Goal: Information Seeking & Learning: Learn about a topic

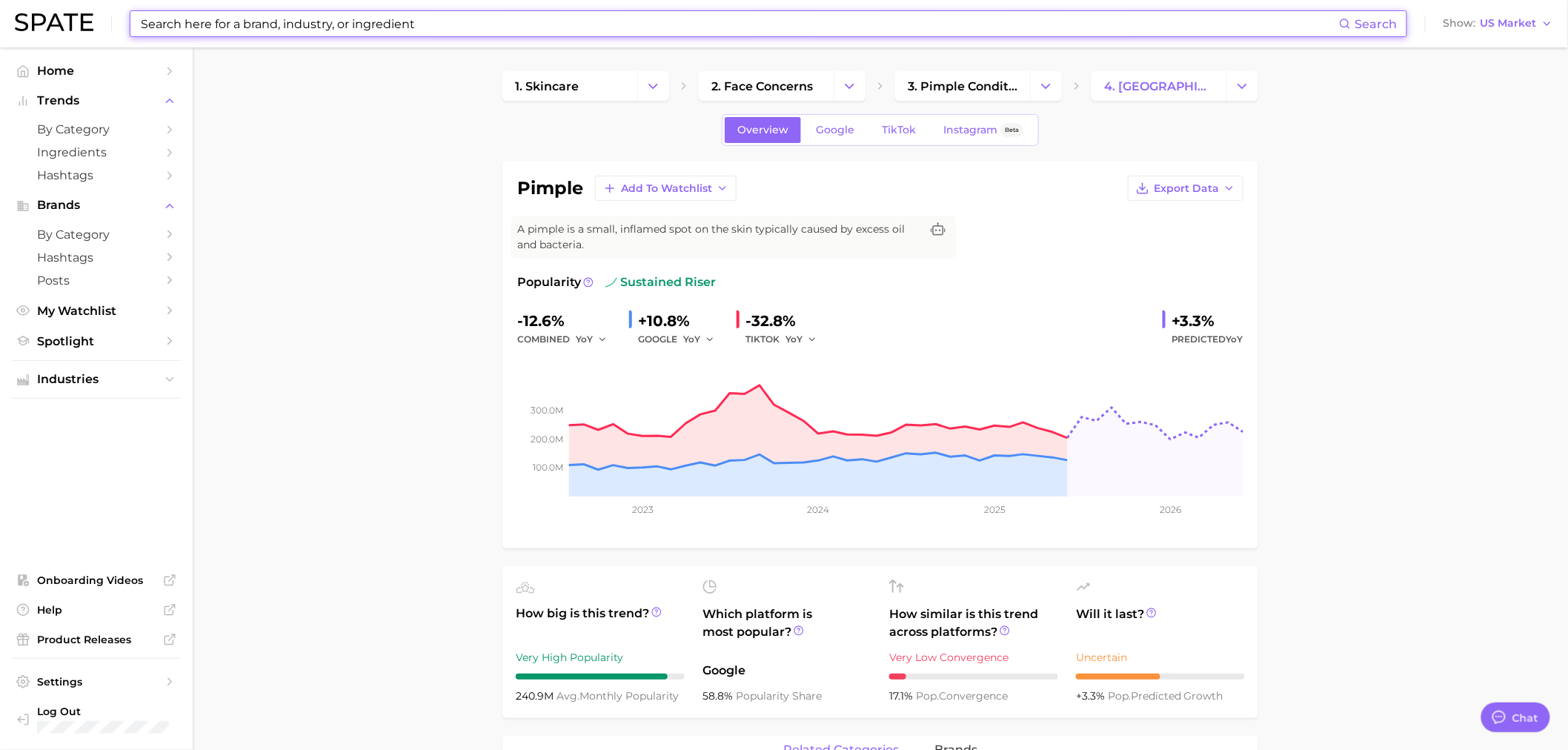
click at [283, 30] on input at bounding box center [739, 24] width 1200 height 25
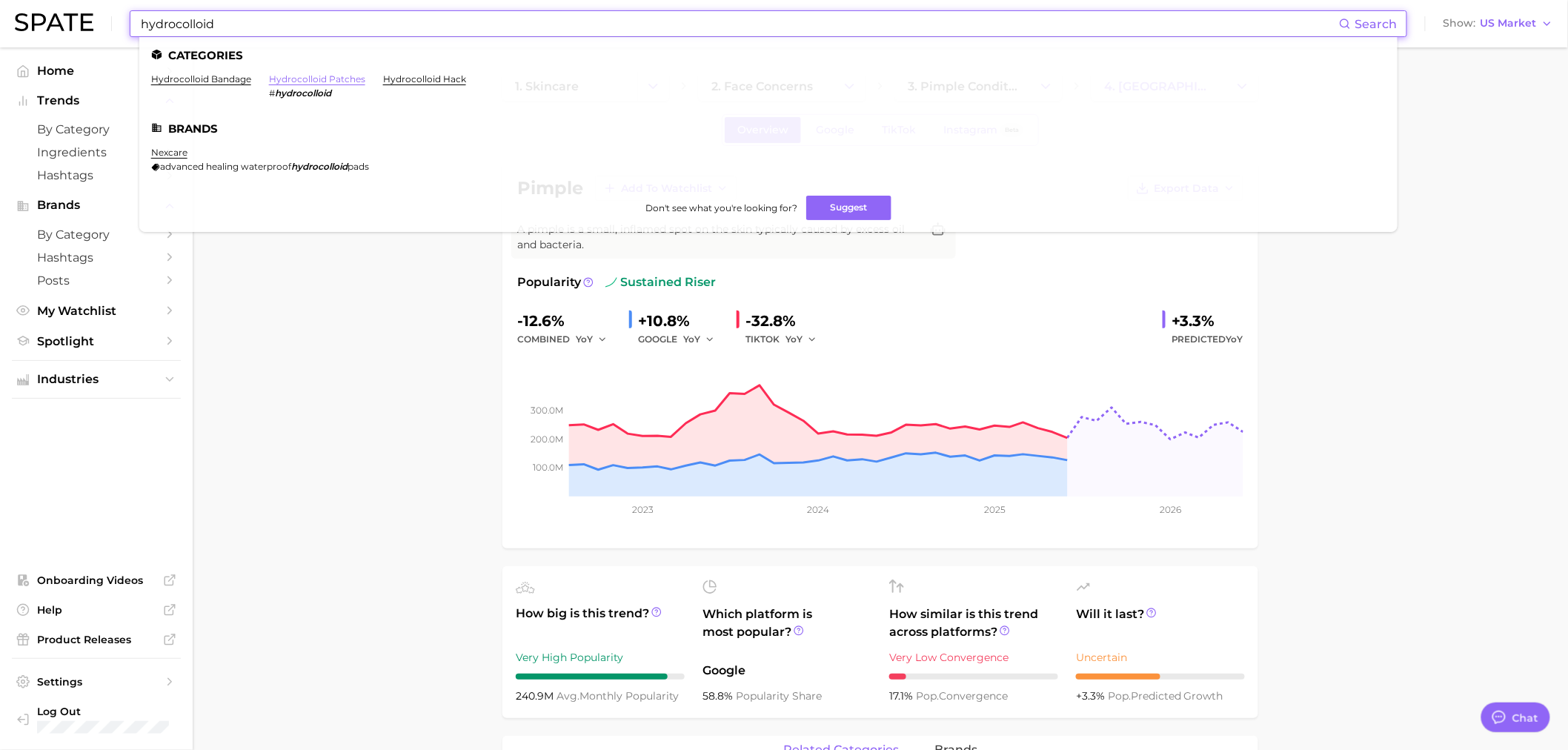
type input "hydrocolloid"
click at [329, 78] on link "hydrocolloid patches" at bounding box center [317, 79] width 96 height 12
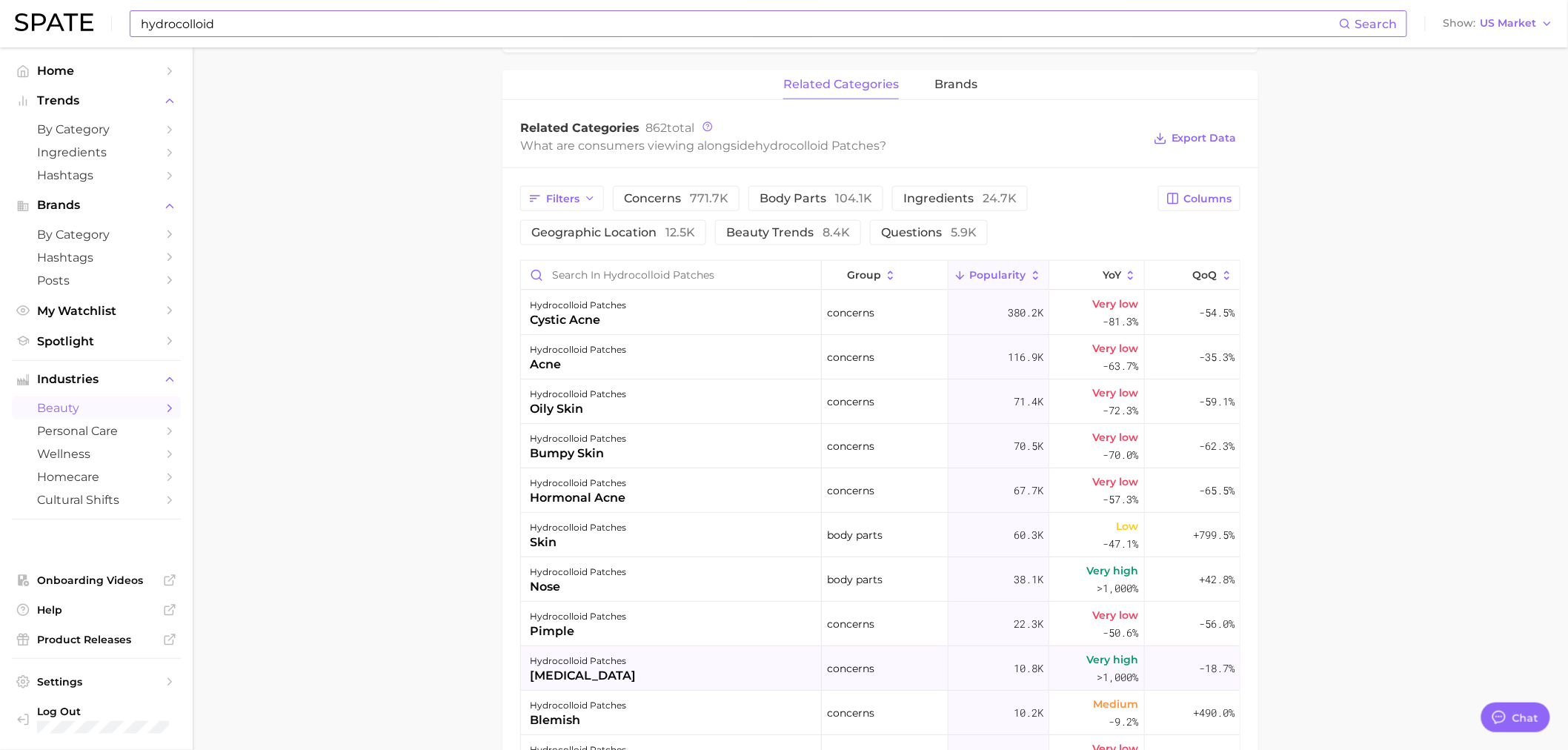
scroll to position [663, 0]
click at [966, 92] on span "brands" at bounding box center [956, 87] width 43 height 13
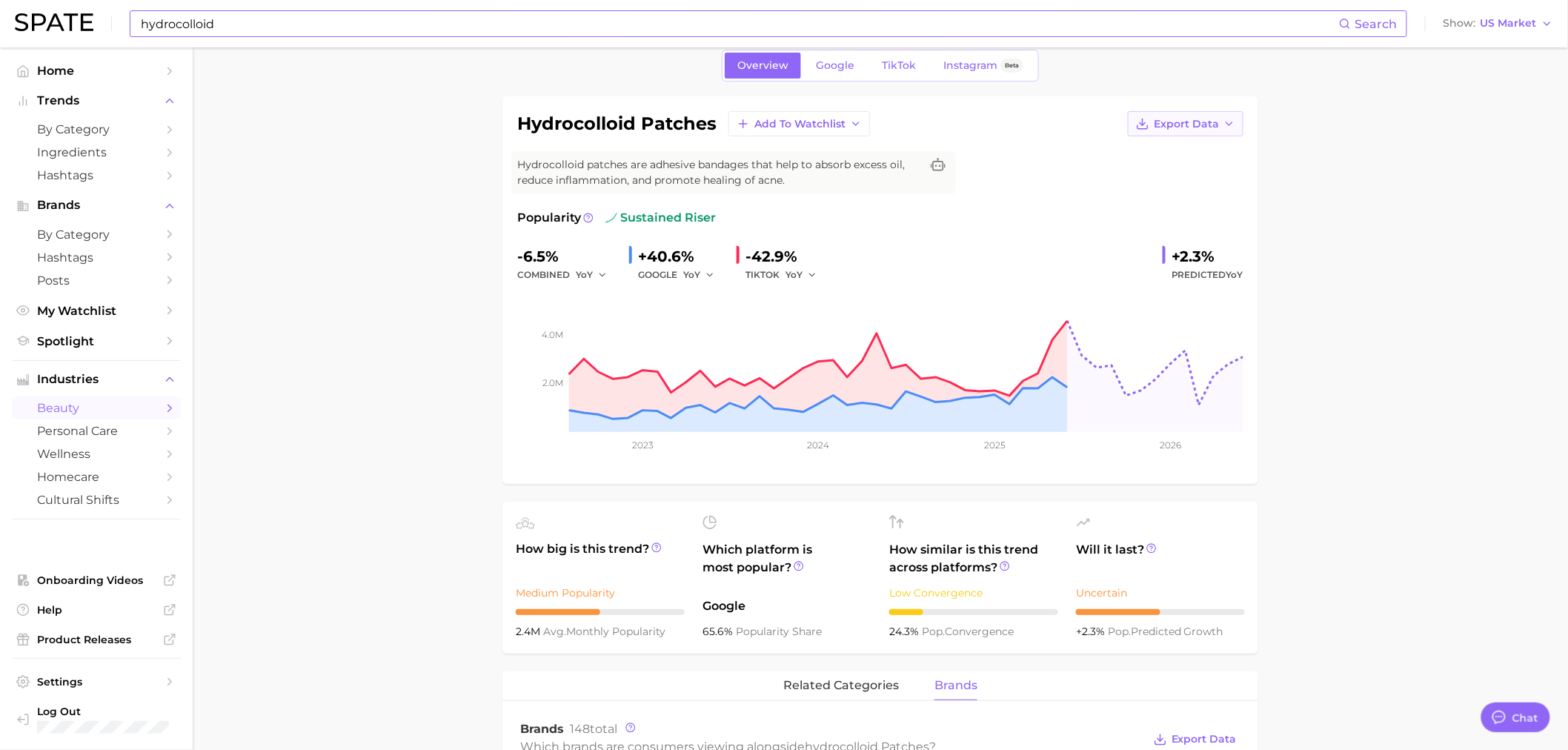
scroll to position [0, 0]
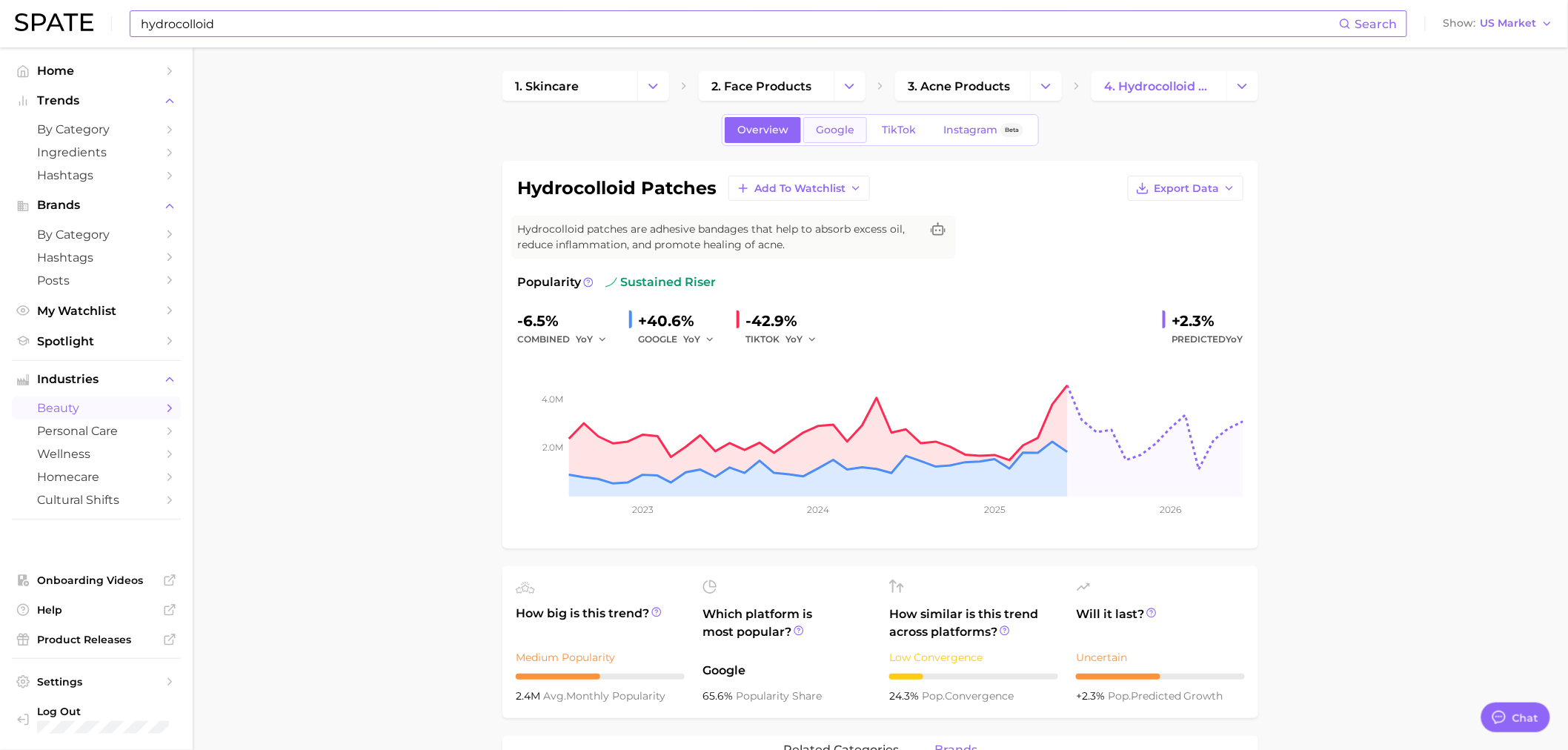
click at [816, 127] on span "Google" at bounding box center [835, 130] width 38 height 12
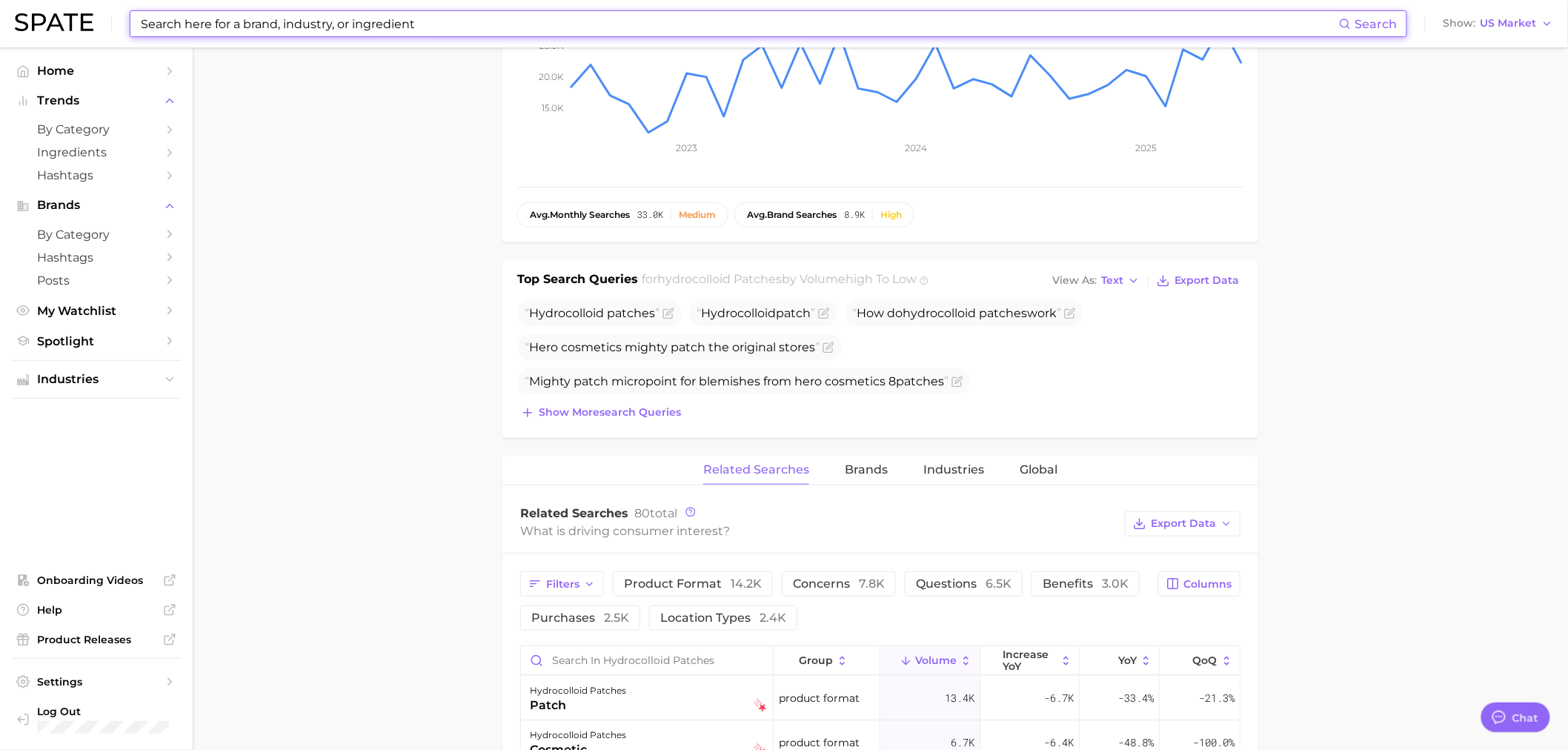
scroll to position [714, 0]
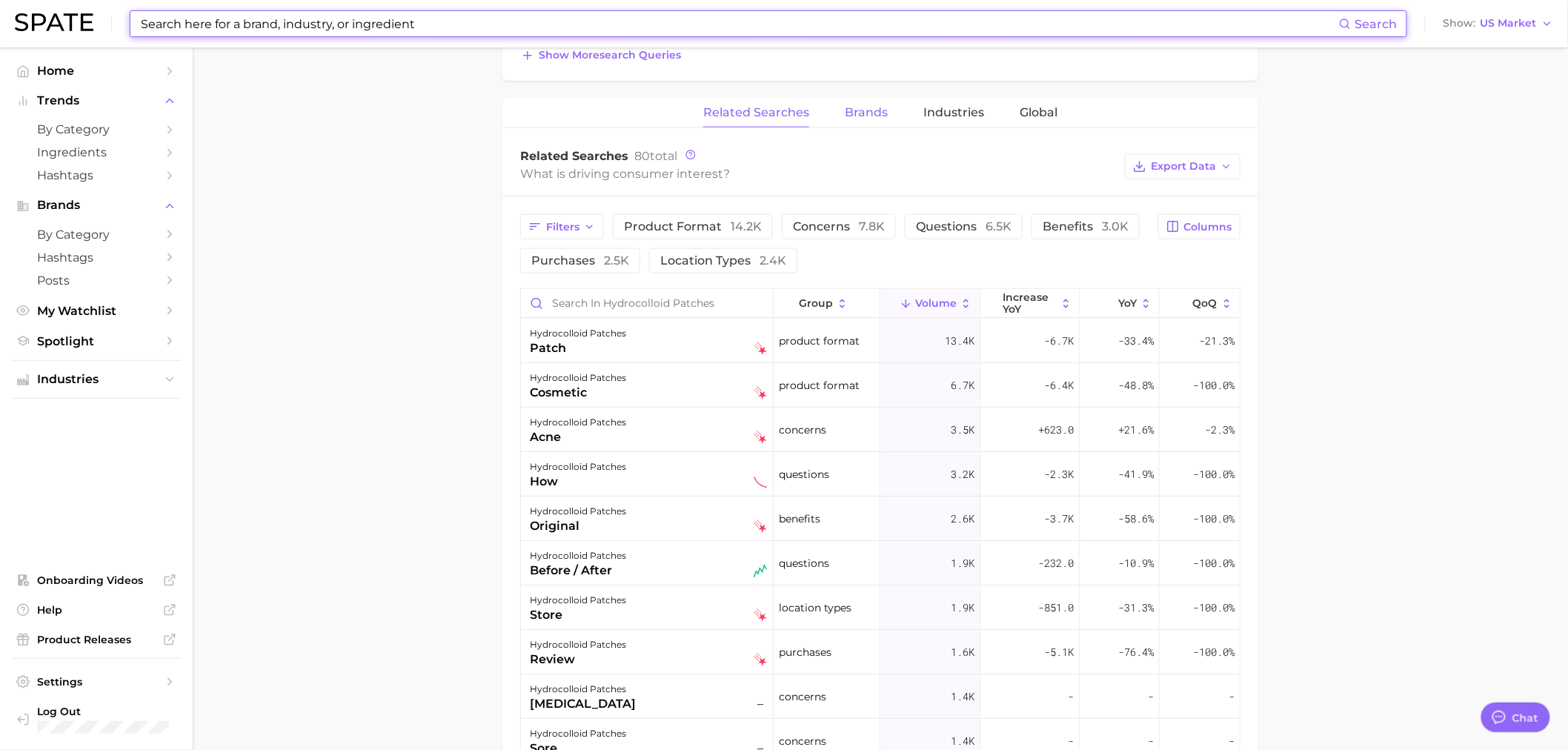
click at [880, 105] on button "Brands" at bounding box center [866, 113] width 43 height 29
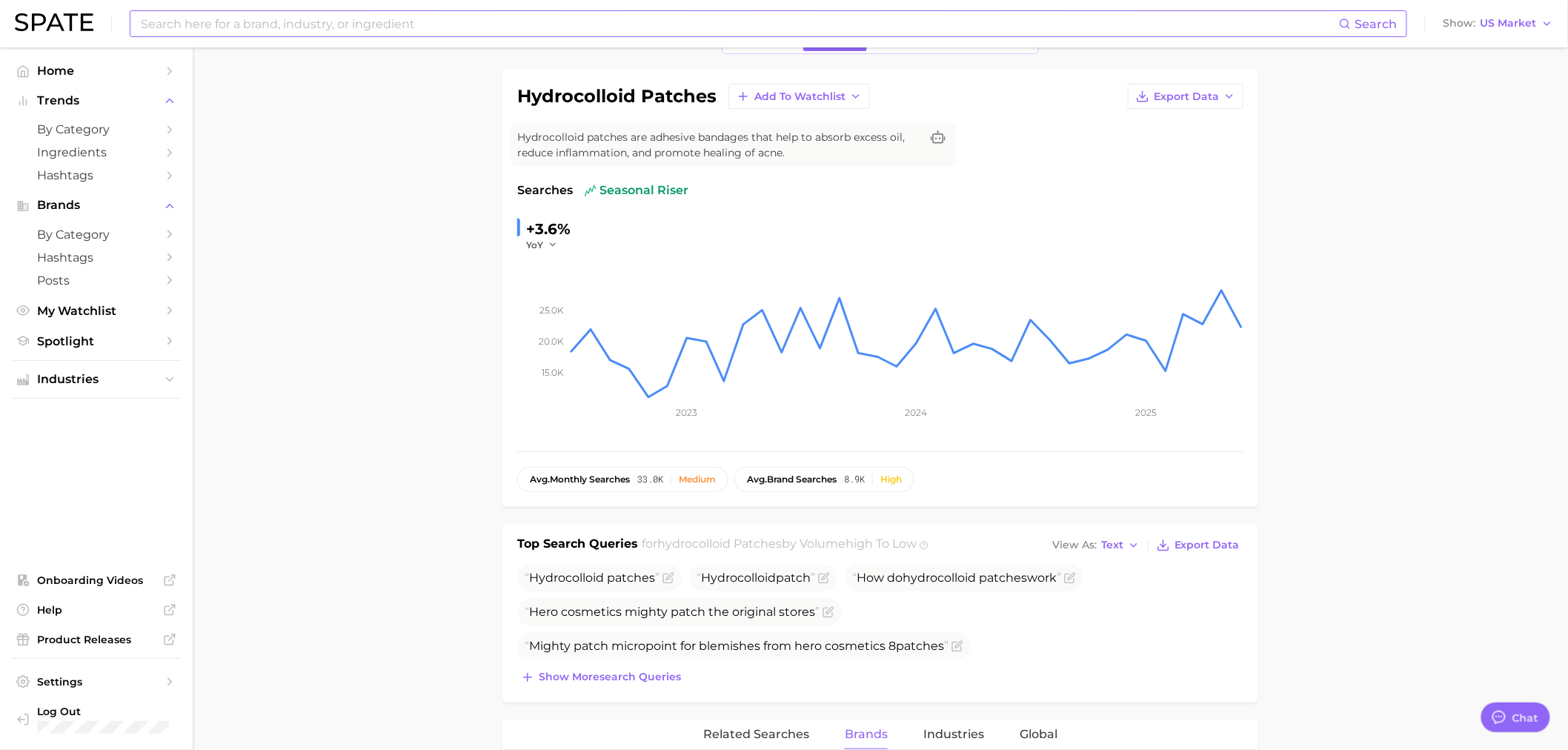
scroll to position [0, 0]
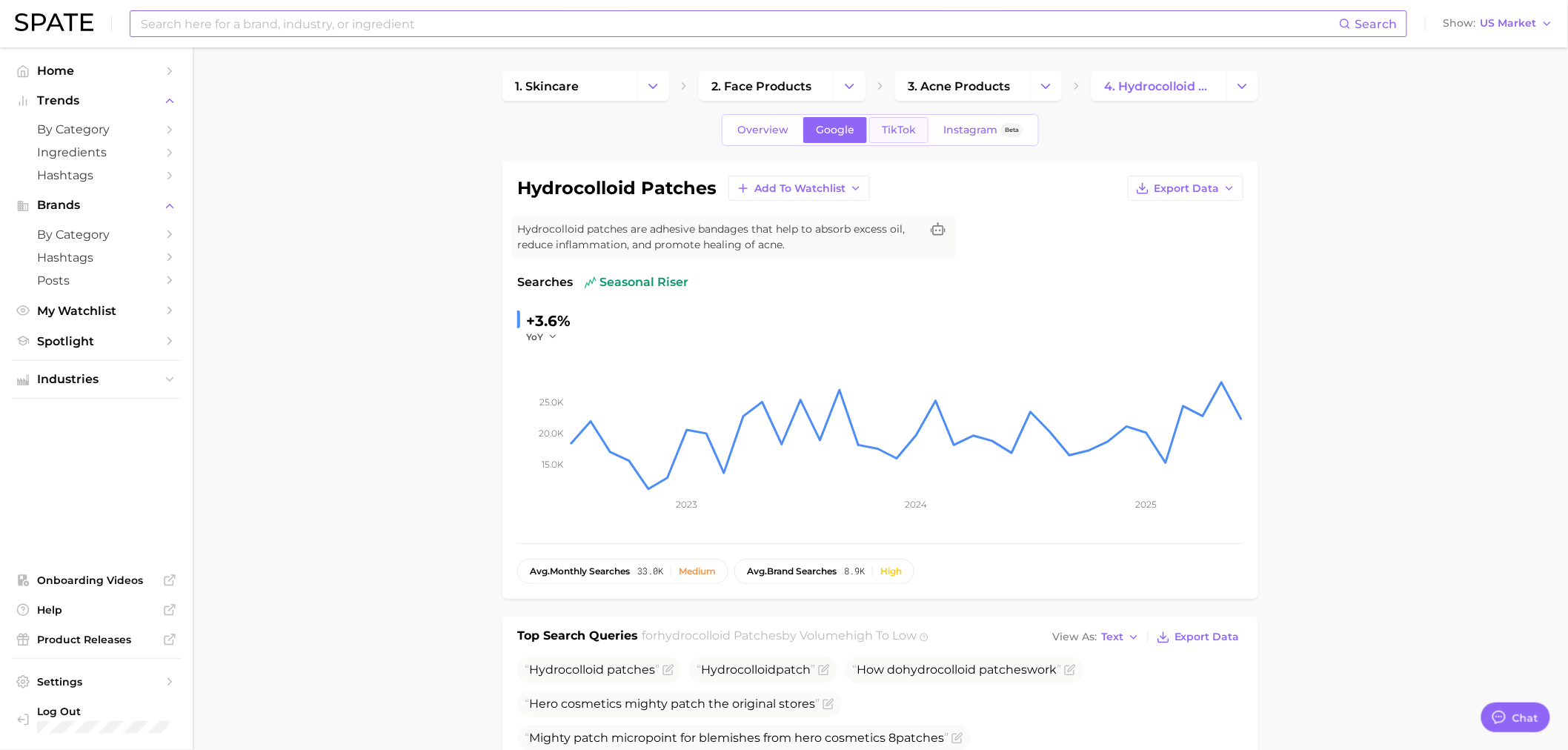
click at [911, 124] on span "TikTok" at bounding box center [899, 130] width 34 height 12
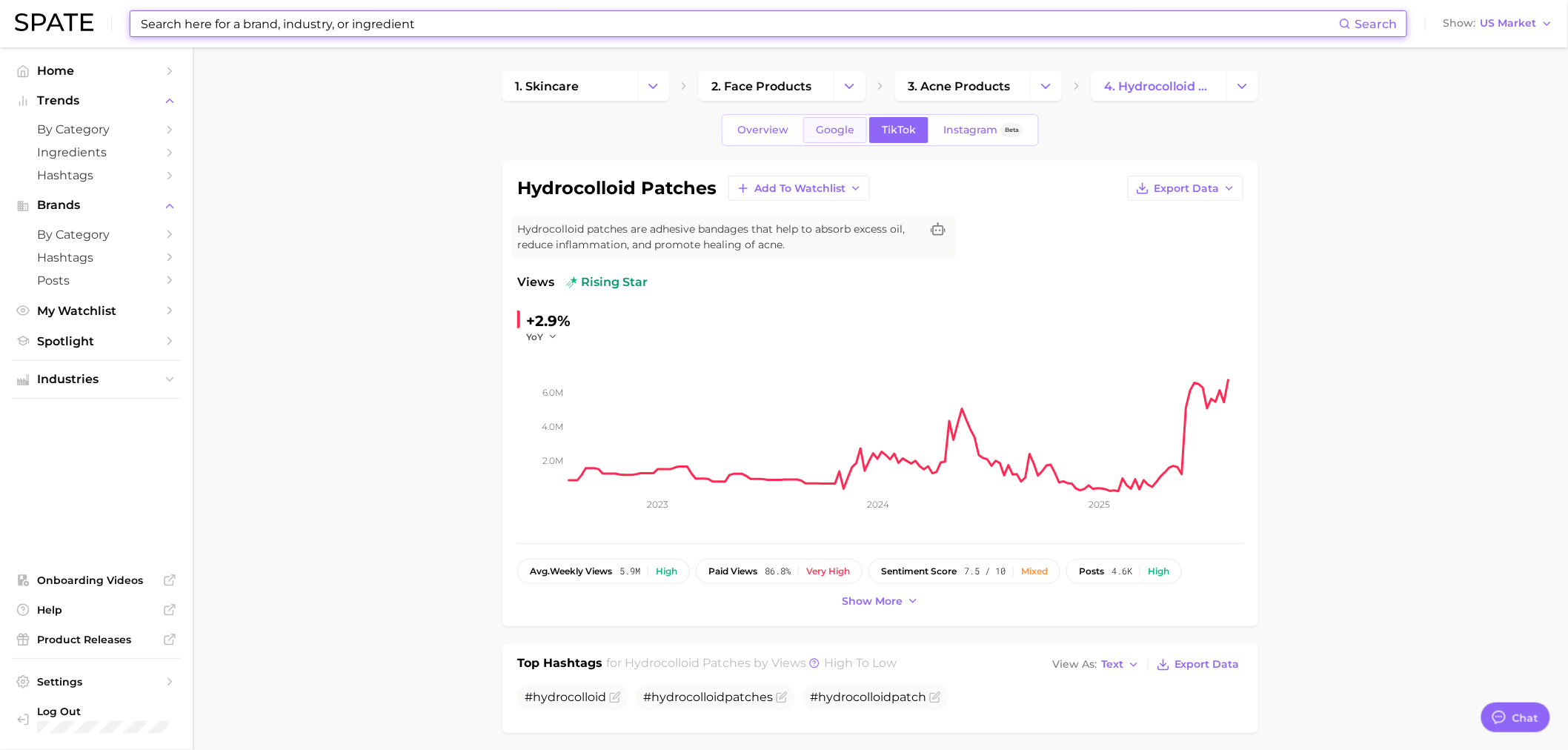
click at [842, 121] on link "Google" at bounding box center [835, 130] width 64 height 26
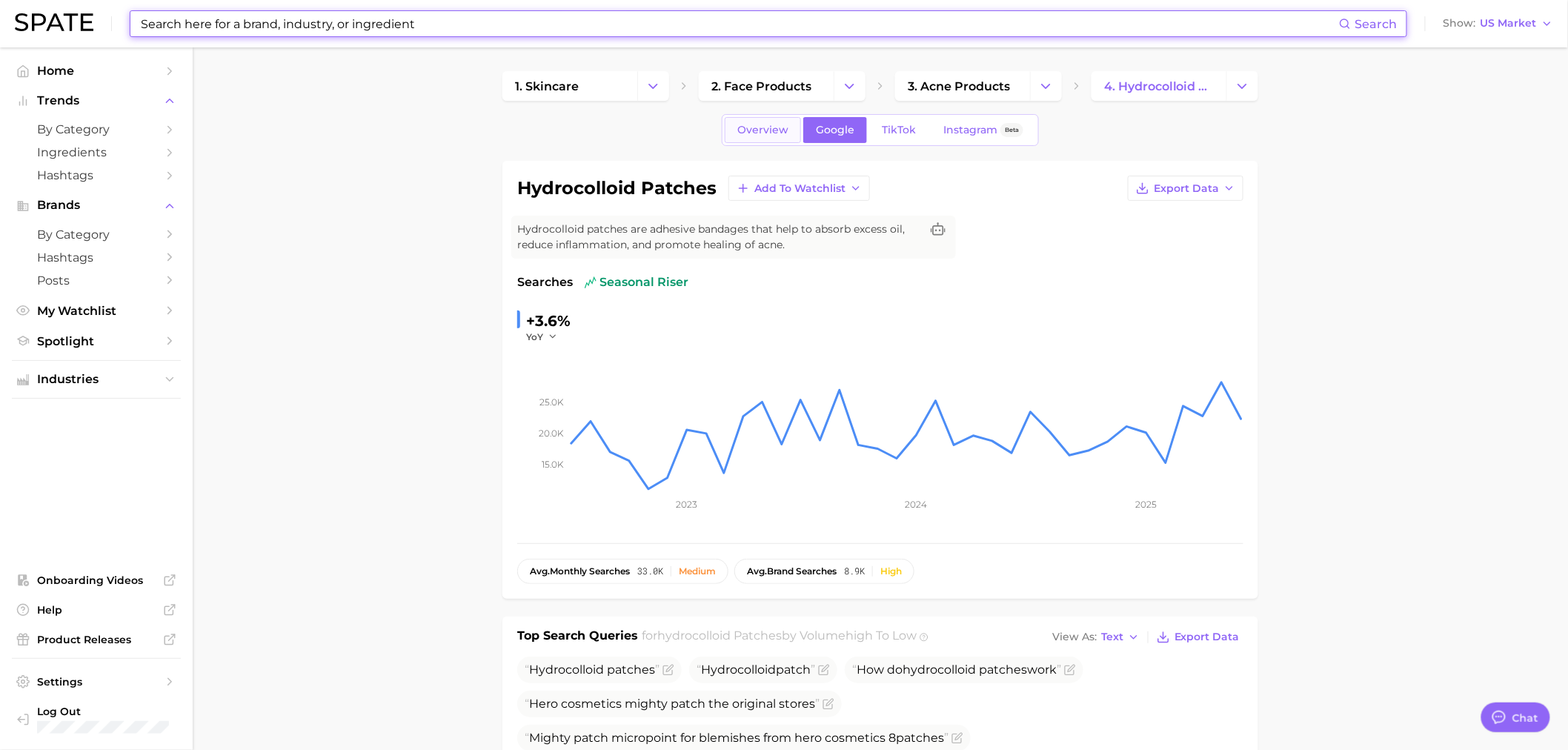
click at [779, 127] on span "Overview" at bounding box center [763, 130] width 52 height 12
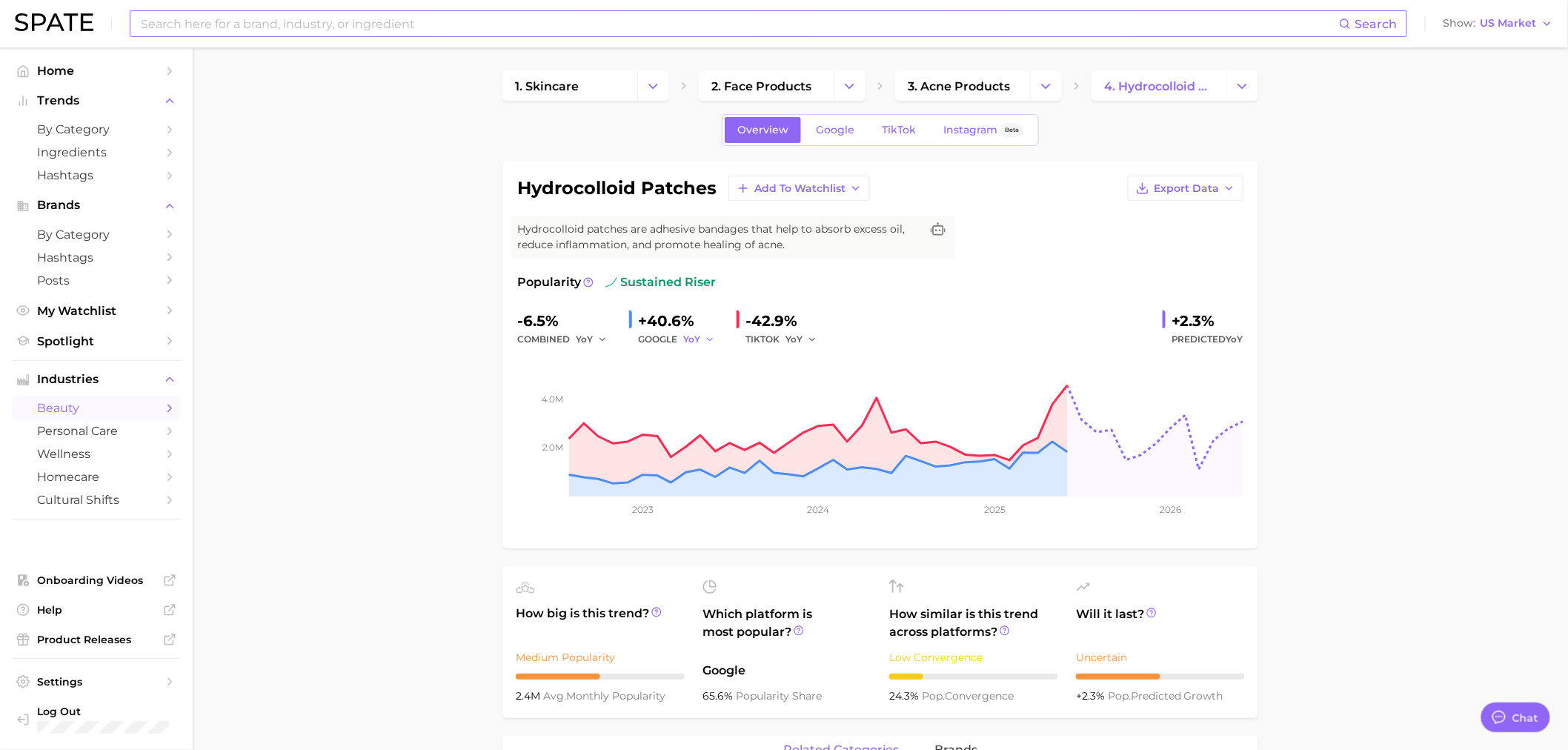
click at [703, 334] on button "YoY" at bounding box center [699, 339] width 32 height 18
click at [727, 403] on button "MoM" at bounding box center [765, 417] width 163 height 27
click at [798, 333] on span "YoY" at bounding box center [793, 339] width 17 height 12
click at [819, 423] on span "MoM" at bounding box center [806, 416] width 26 height 12
click at [850, 130] on span "Google" at bounding box center [835, 130] width 38 height 12
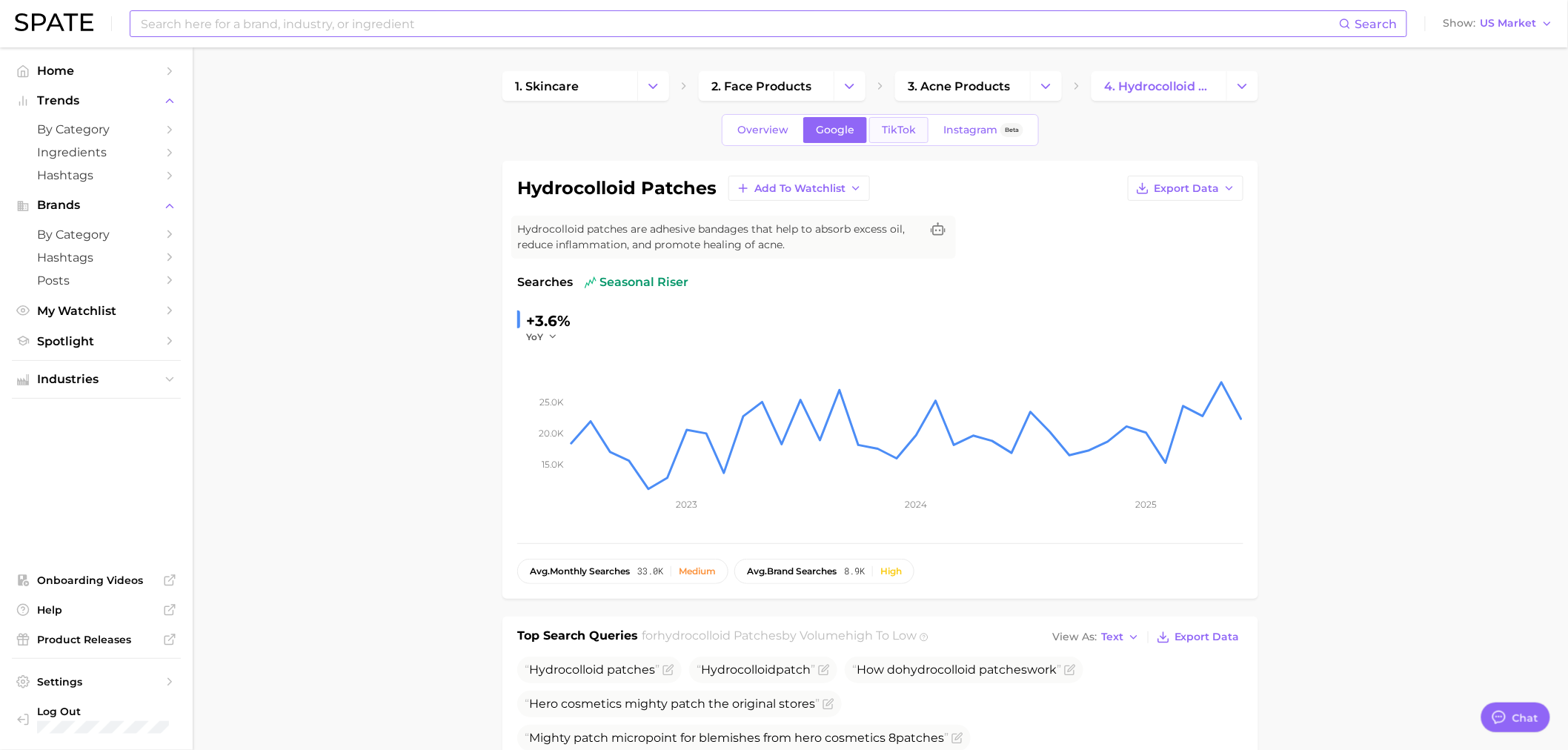
click at [883, 139] on link "TikTok" at bounding box center [899, 130] width 60 height 26
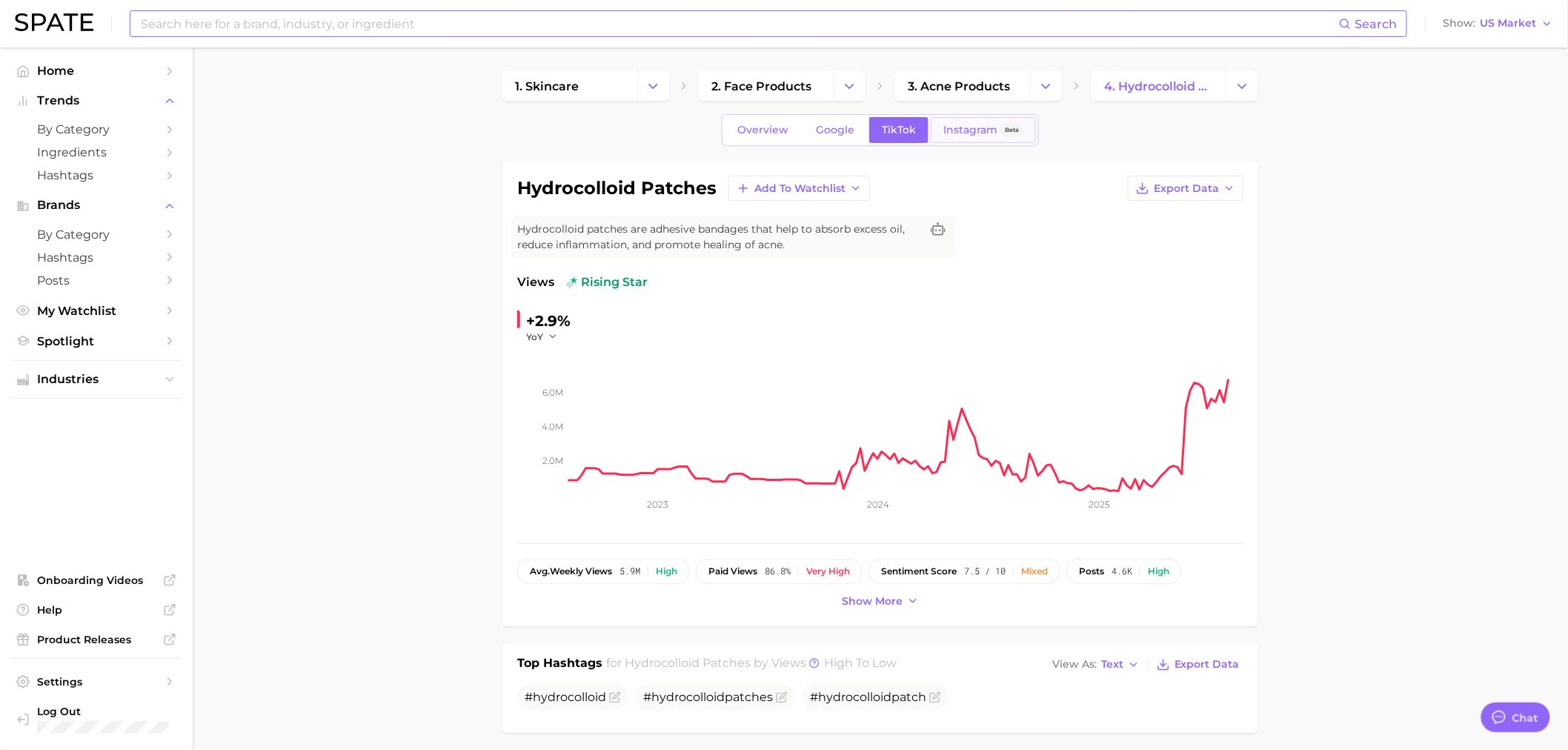
click at [968, 128] on span "Instagram" at bounding box center [970, 130] width 54 height 12
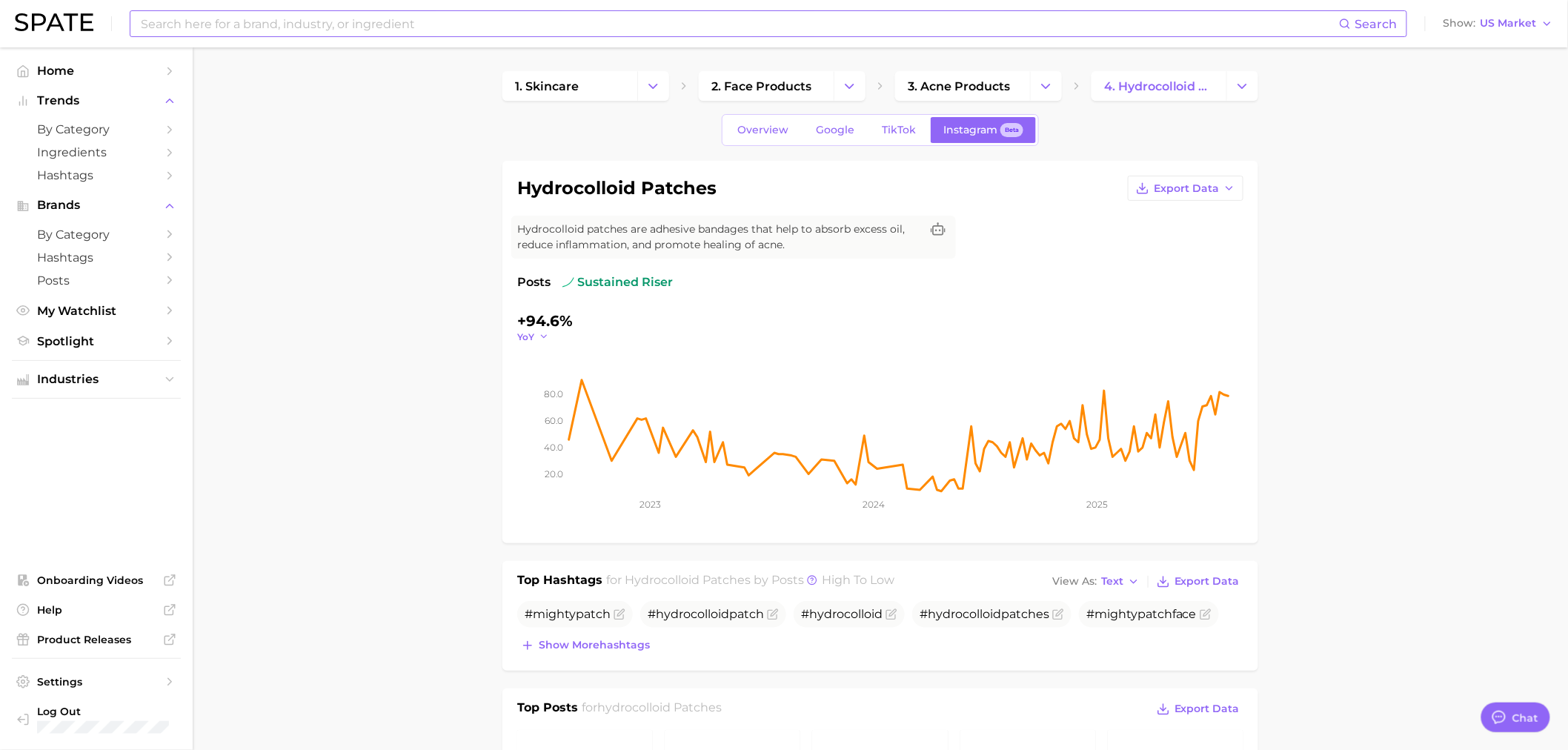
click at [532, 333] on span "YoY" at bounding box center [525, 337] width 17 height 12
click at [544, 408] on span "MoM" at bounding box center [537, 411] width 26 height 12
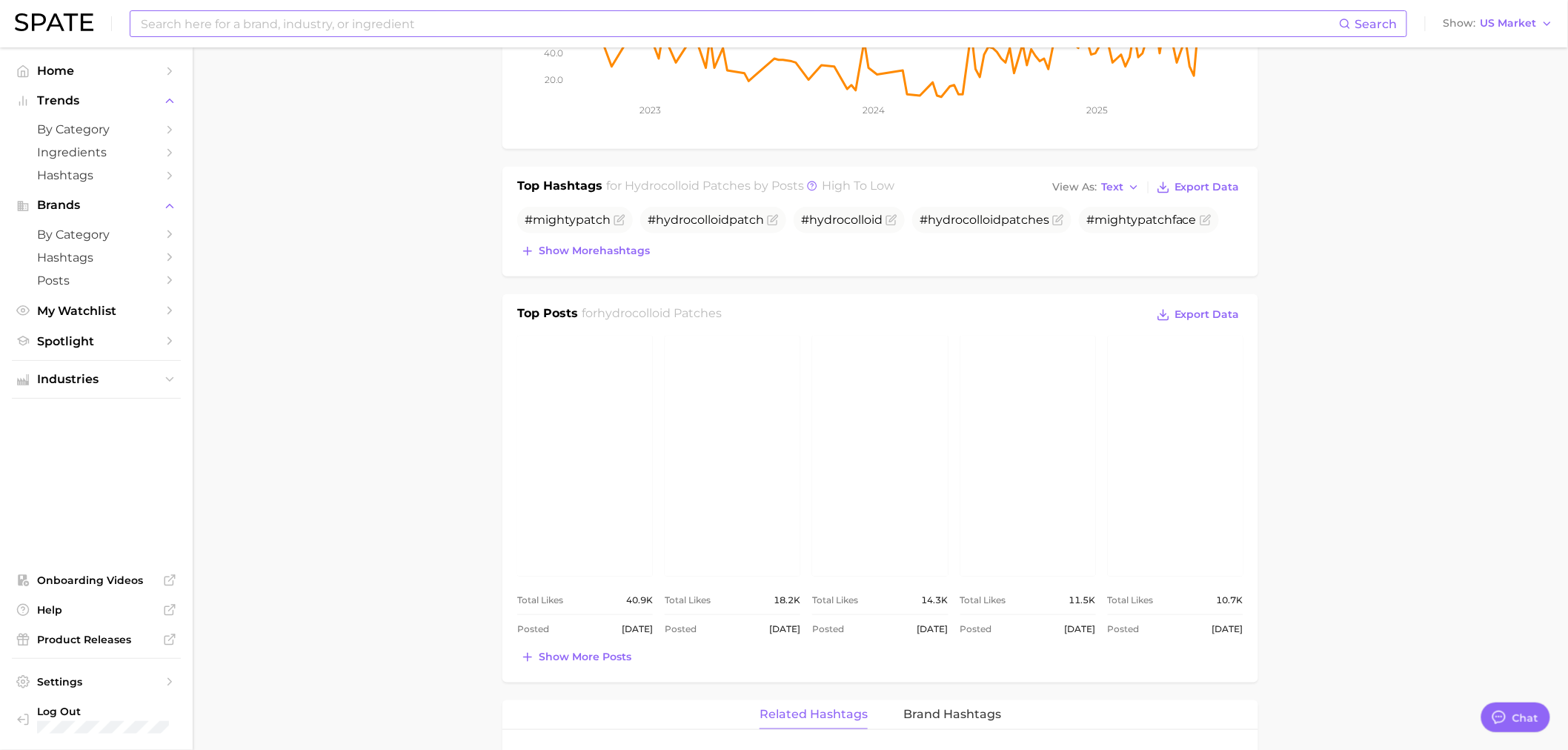
scroll to position [714, 0]
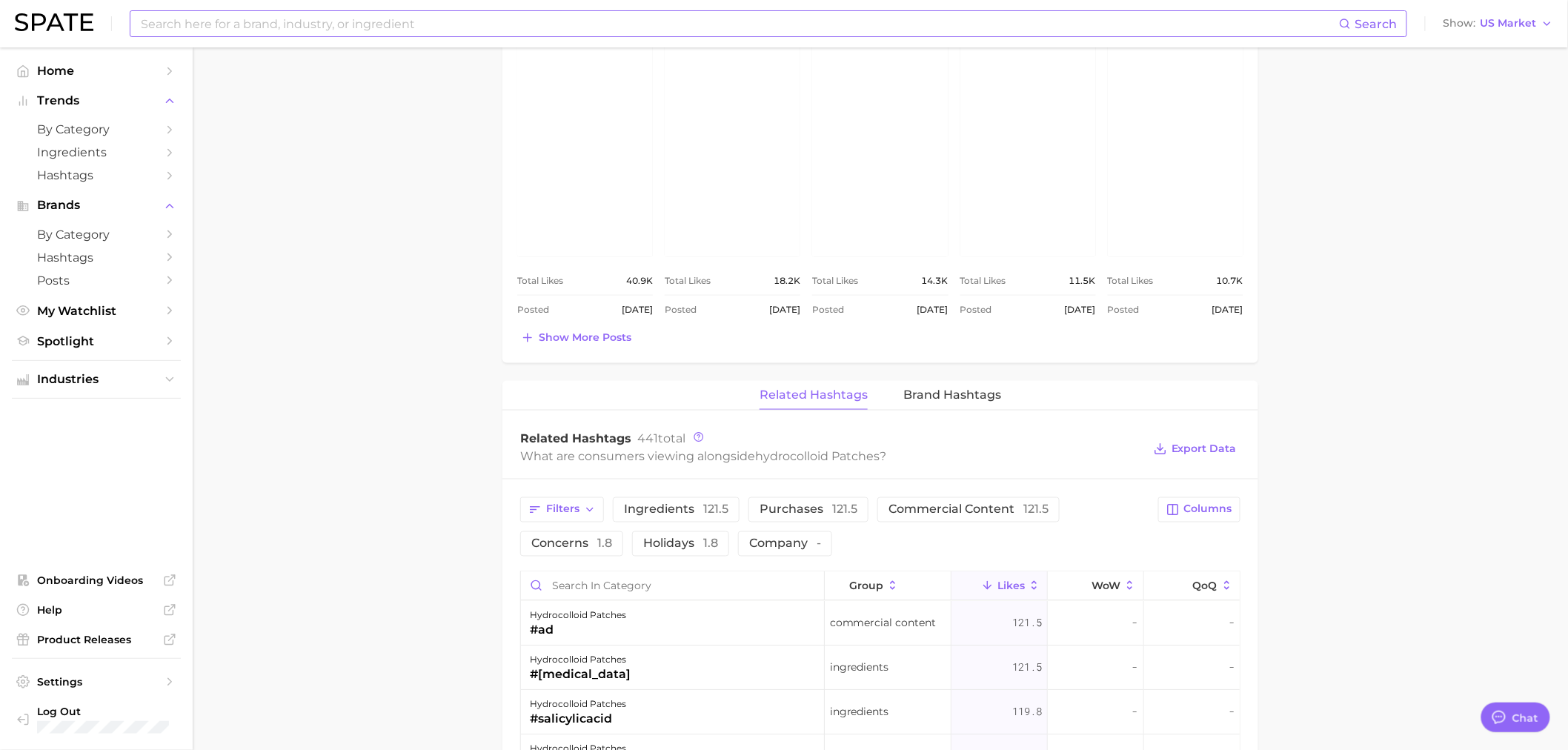
click at [1047, 193] on link "view post on Instagram" at bounding box center [1028, 136] width 136 height 241
click at [897, 209] on link "view post on Instagram" at bounding box center [880, 136] width 136 height 241
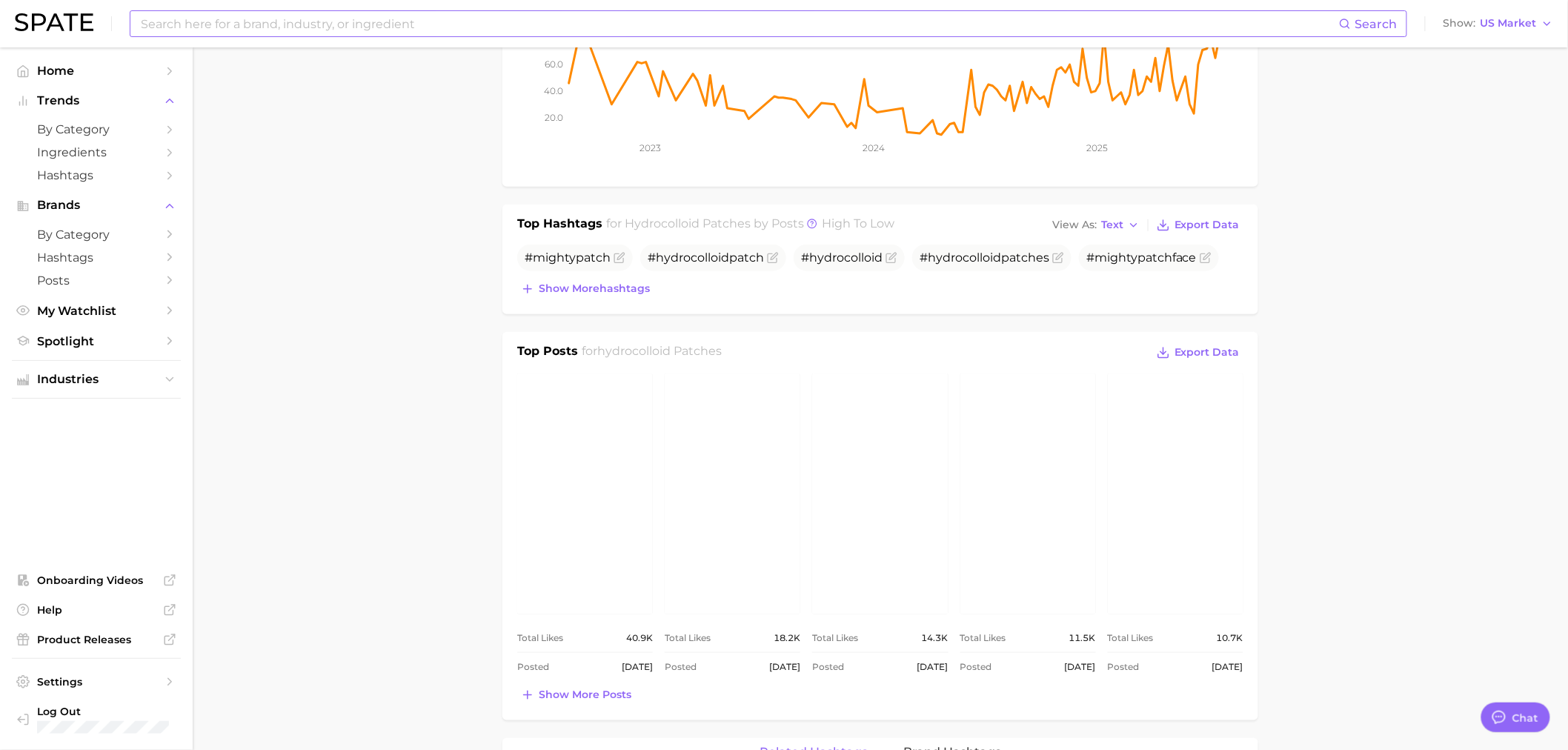
click at [754, 465] on link "view post on Instagram" at bounding box center [732, 493] width 136 height 241
click at [569, 493] on link "view post on Instagram" at bounding box center [585, 493] width 136 height 241
